Goal: Transaction & Acquisition: Purchase product/service

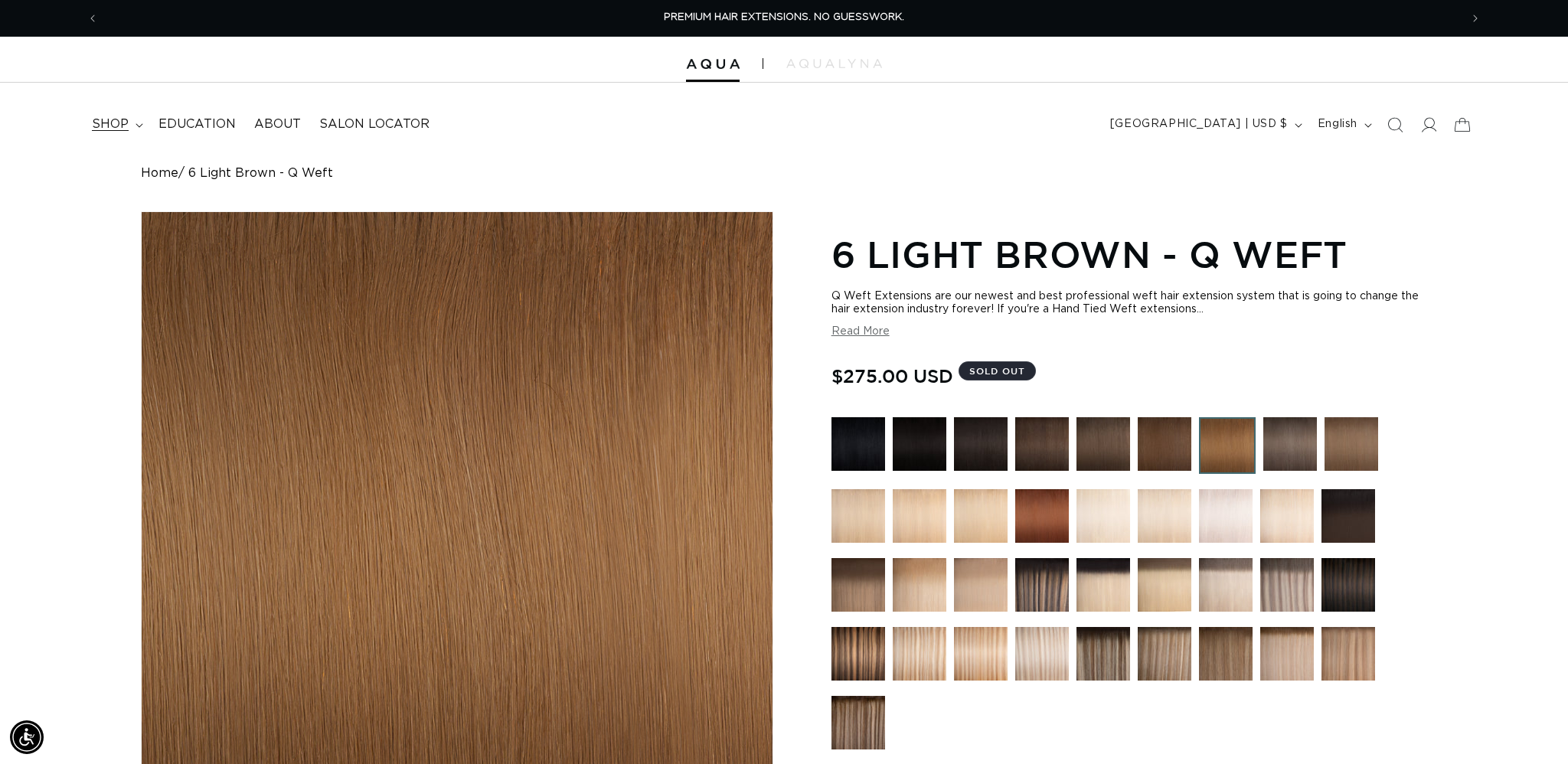
click at [126, 124] on span "shop" at bounding box center [110, 124] width 37 height 16
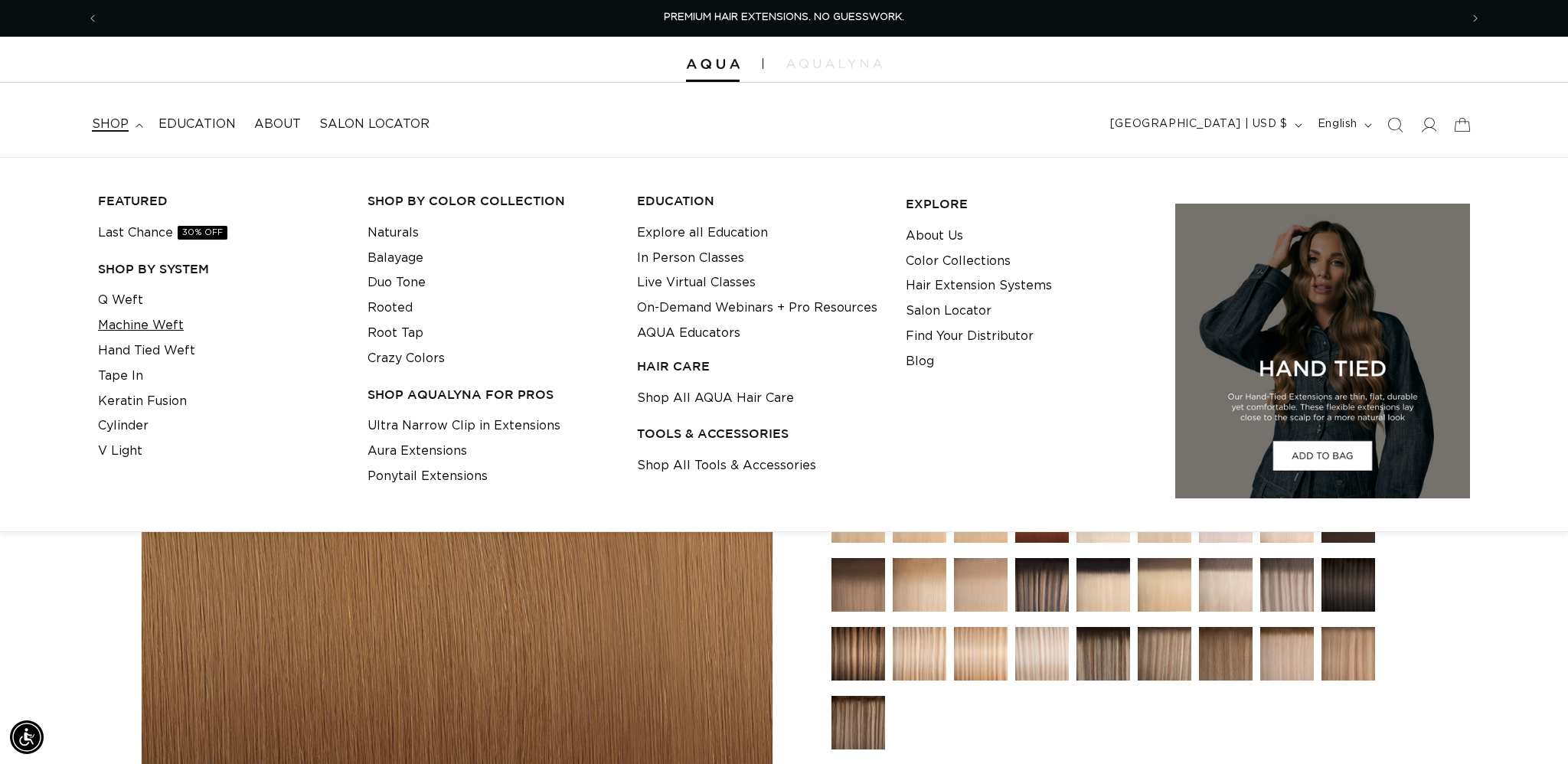
click at [167, 319] on link "Machine Weft" at bounding box center [141, 325] width 86 height 25
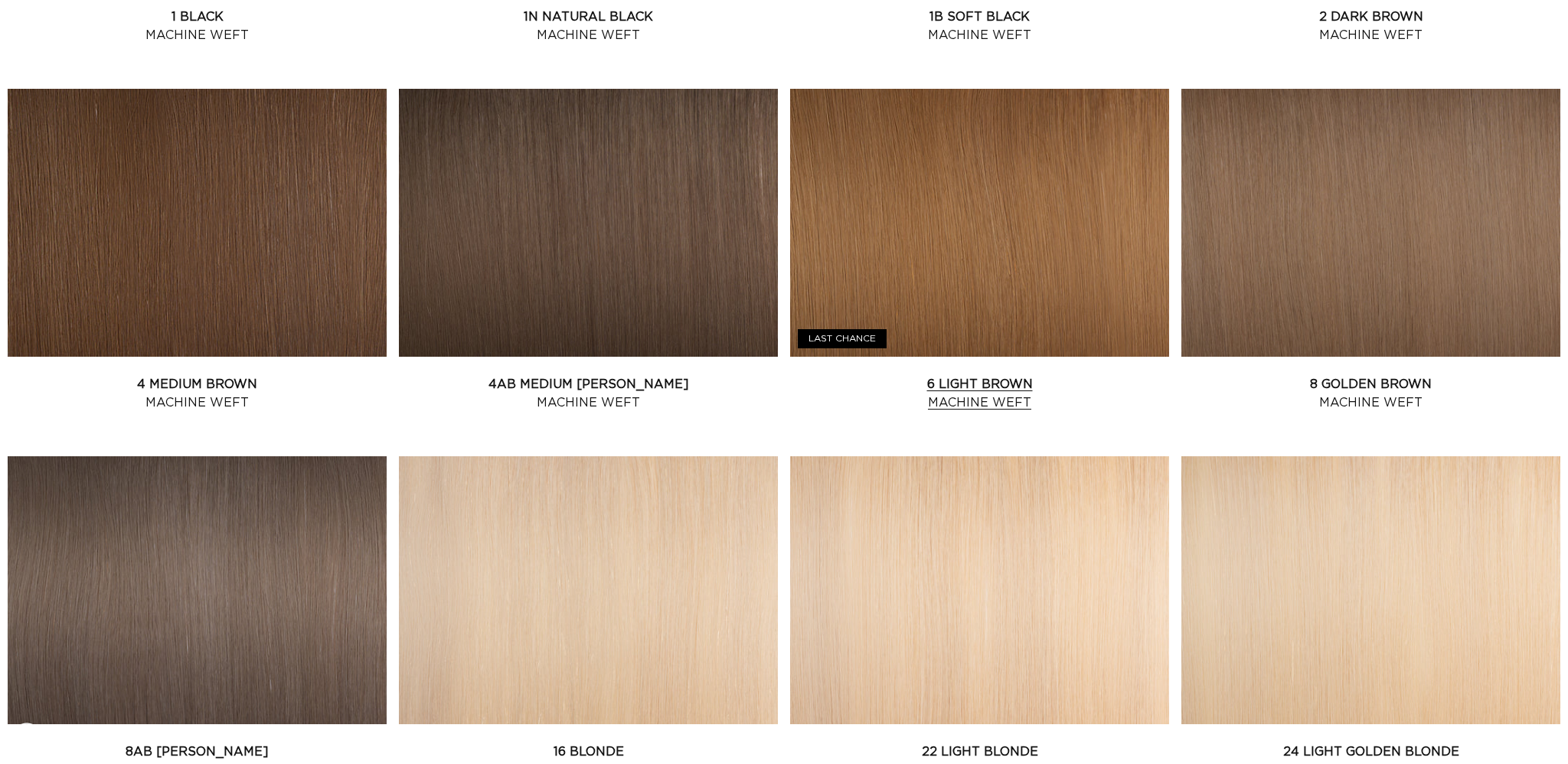
scroll to position [909, 1]
click at [857, 375] on link "6 Light Brown Machine Weft" at bounding box center [980, 393] width 379 height 37
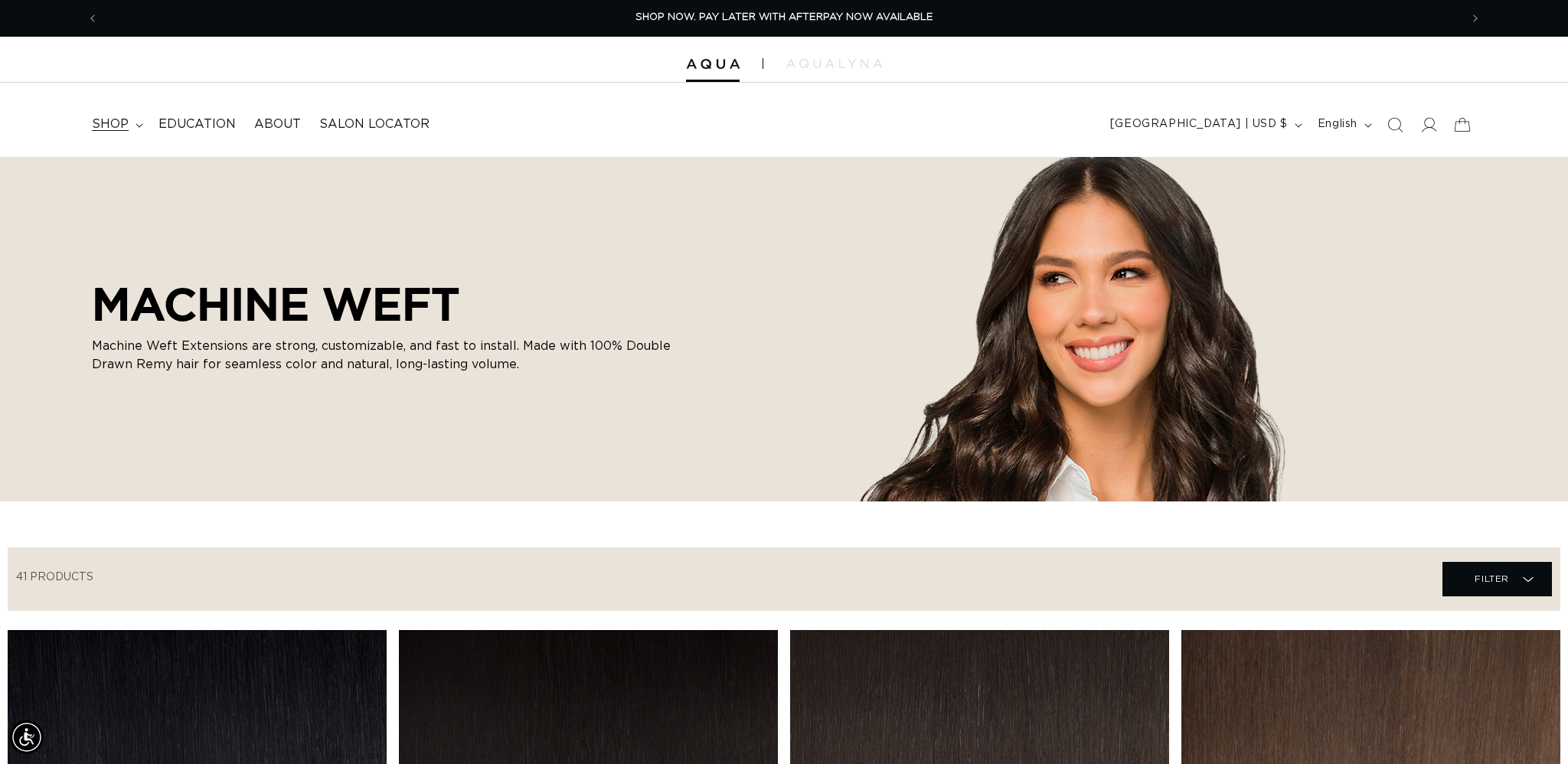
scroll to position [0, 1]
click at [120, 124] on span "shop" at bounding box center [110, 124] width 37 height 16
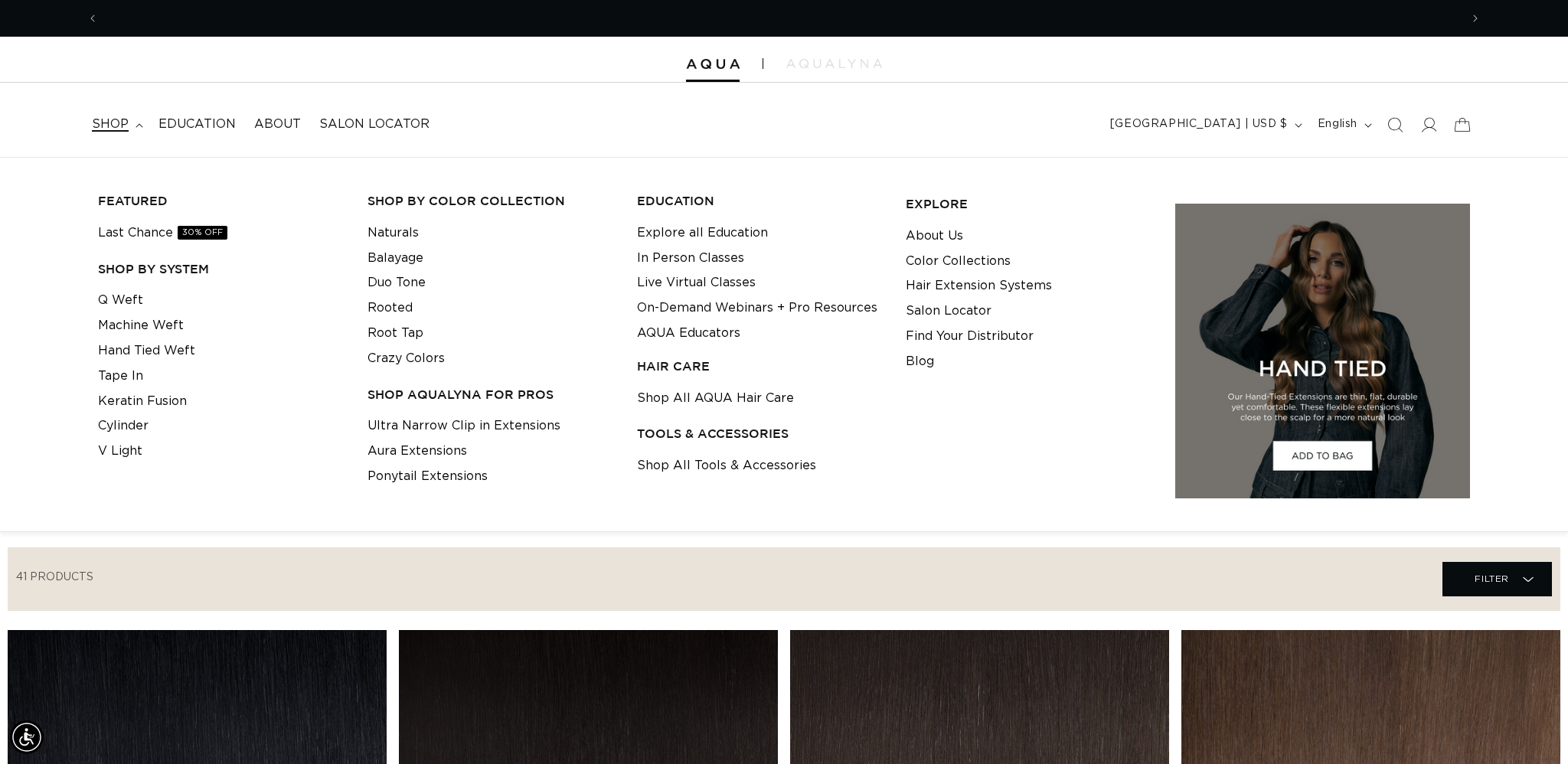
scroll to position [0, 2722]
click at [144, 343] on link "Hand Tied Weft" at bounding box center [146, 350] width 97 height 25
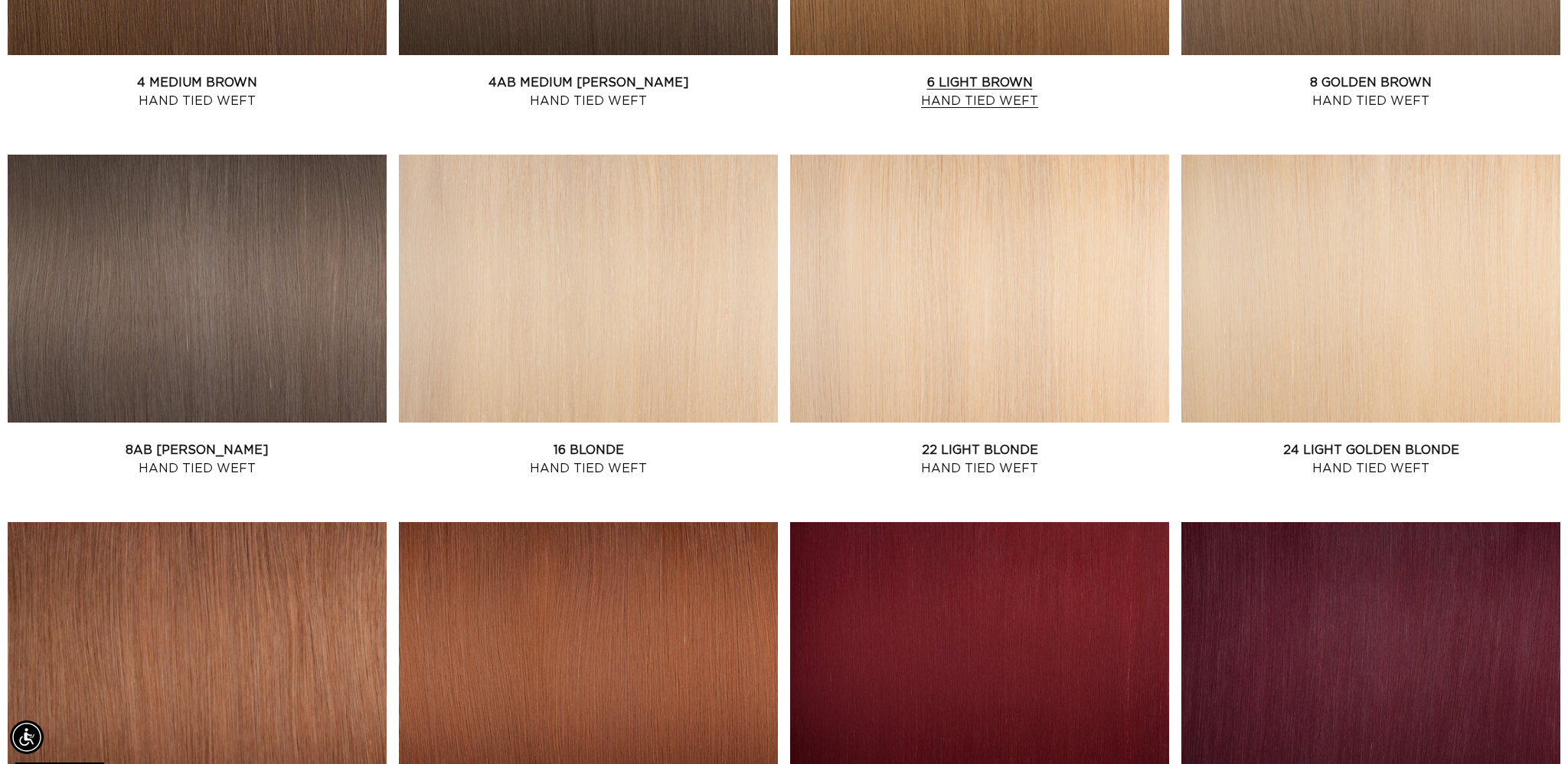
click at [929, 74] on link "6 Light Brown Hand Tied Weft" at bounding box center [980, 92] width 379 height 37
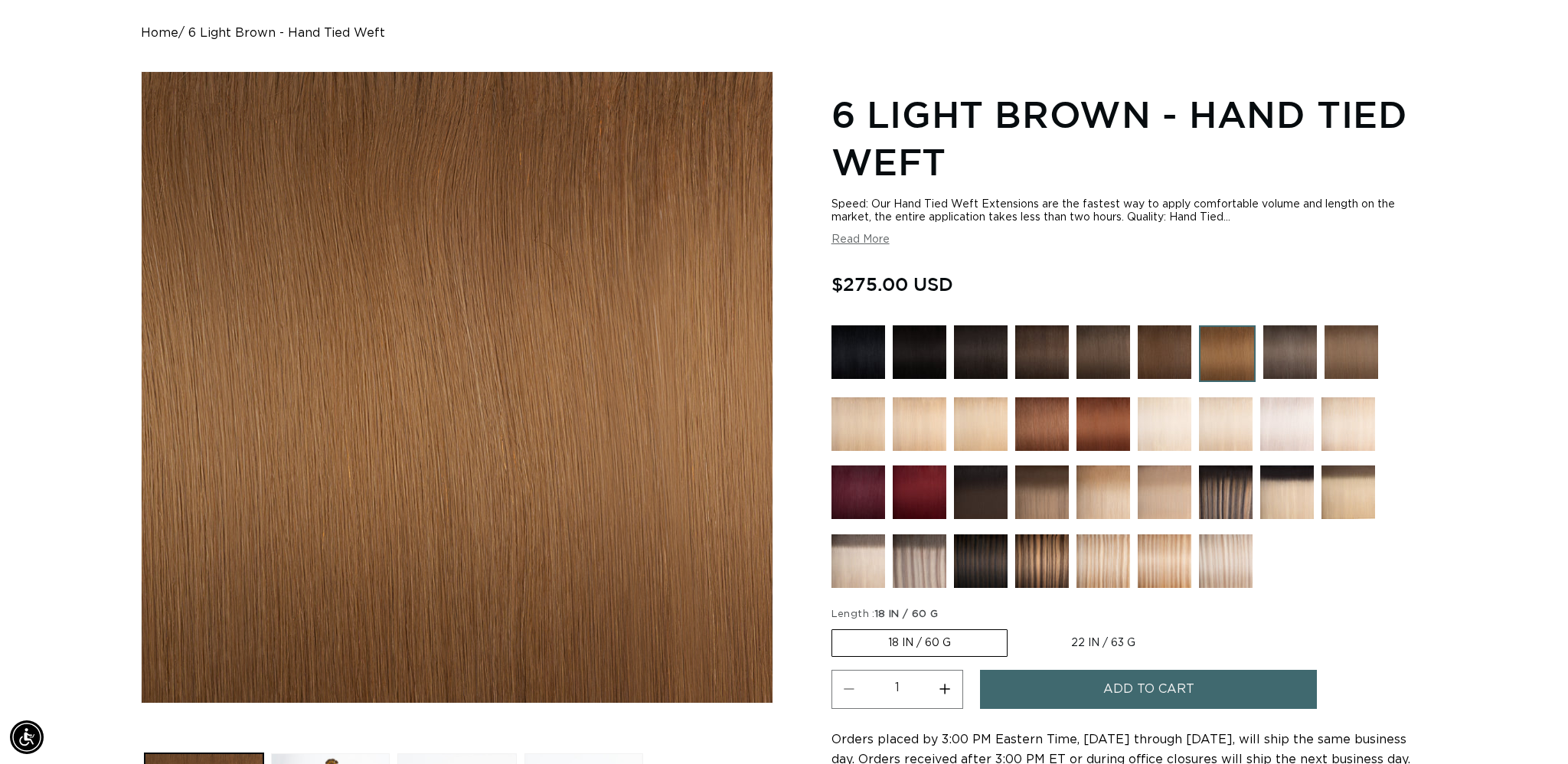
click at [1125, 646] on label "22 IN / 63 G Variant sold out or unavailable" at bounding box center [1103, 643] width 176 height 26
click at [1016, 628] on input "22 IN / 63 G Variant sold out or unavailable" at bounding box center [1015, 627] width 1 height 1
radio input "true"
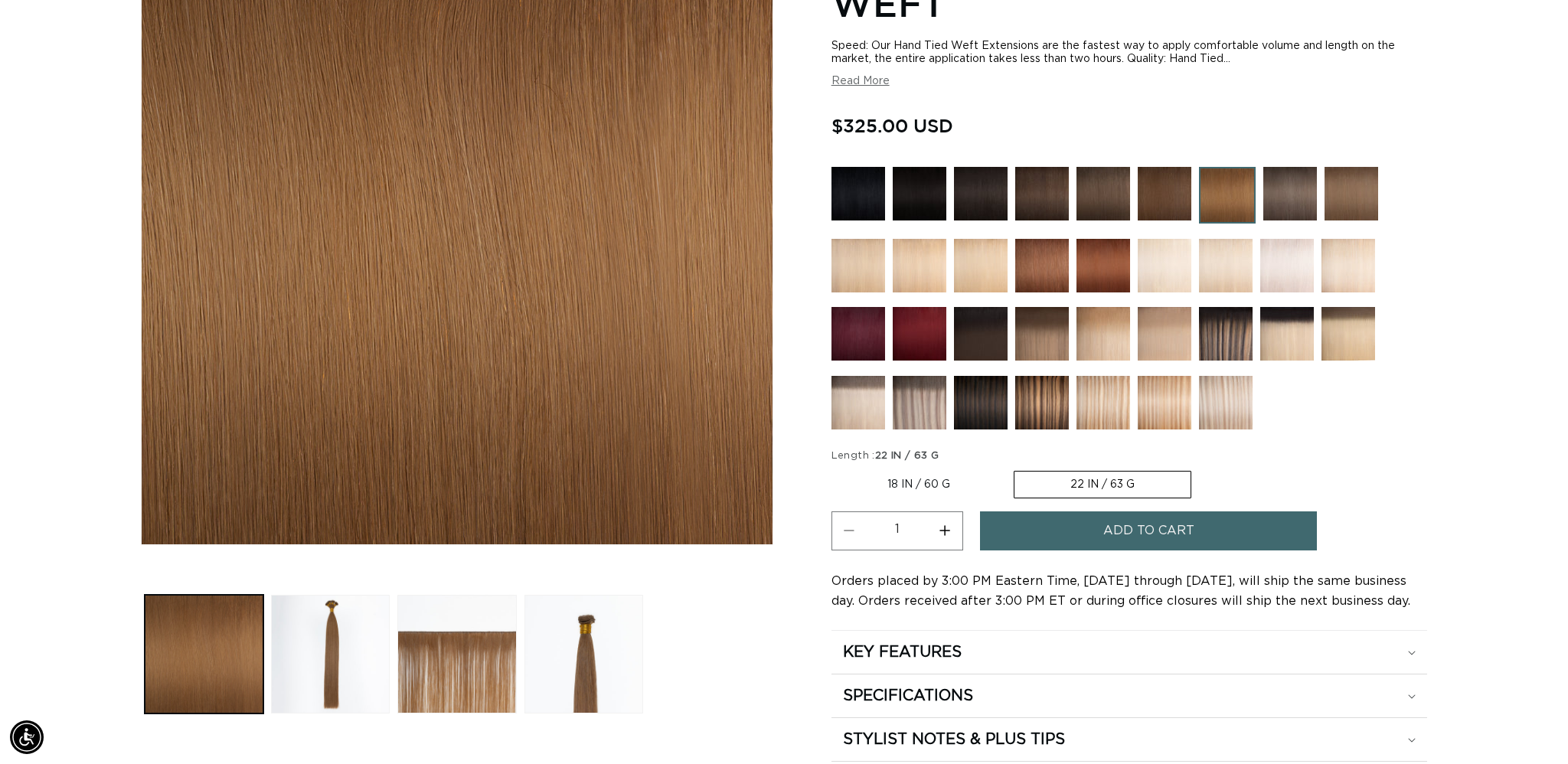
click at [1075, 543] on button "Add to cart" at bounding box center [1148, 531] width 337 height 39
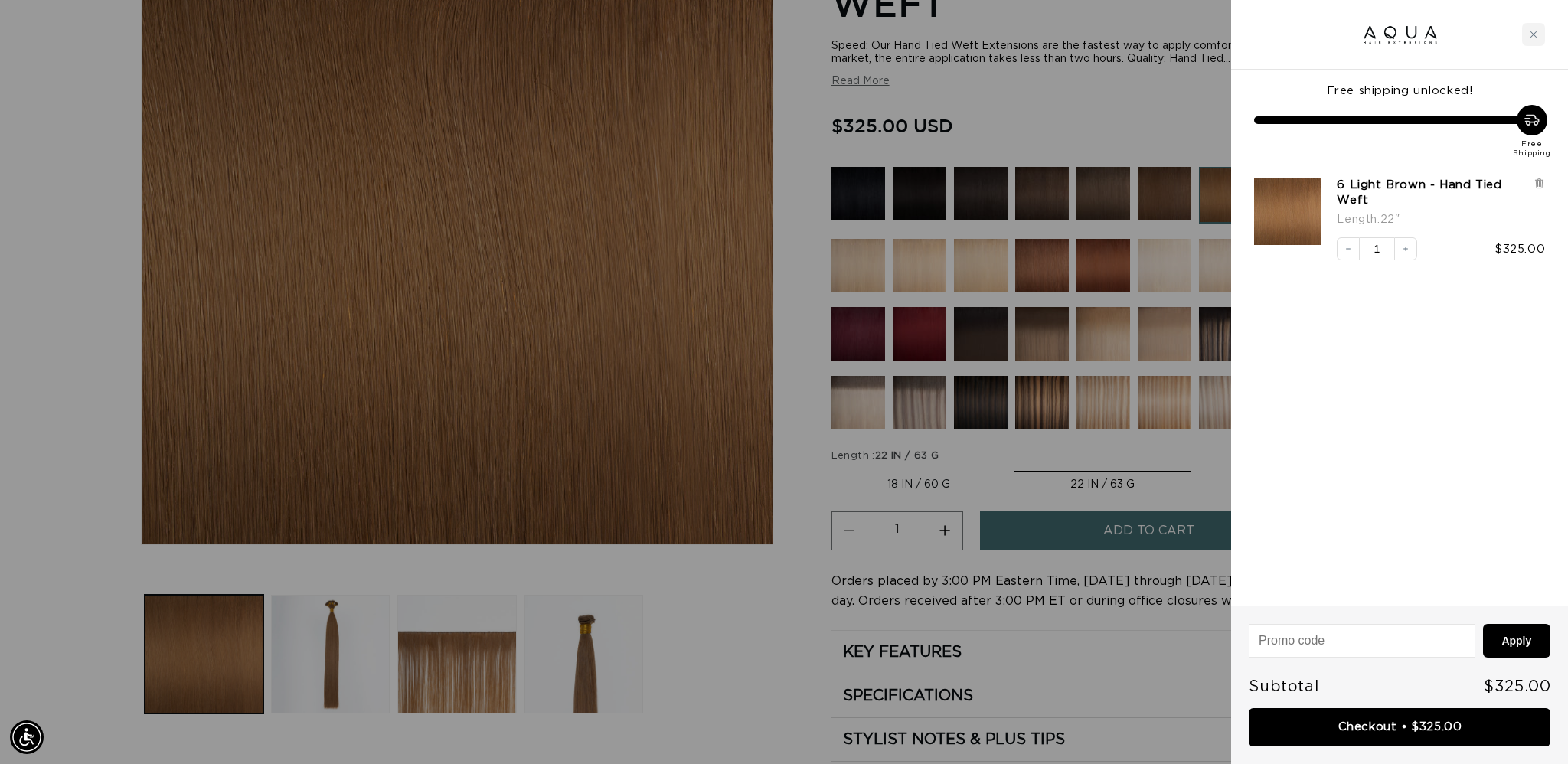
scroll to position [0, 1361]
click at [1351, 728] on link "Checkout • $325.00" at bounding box center [1399, 727] width 301 height 39
